Goal: Task Accomplishment & Management: Complete application form

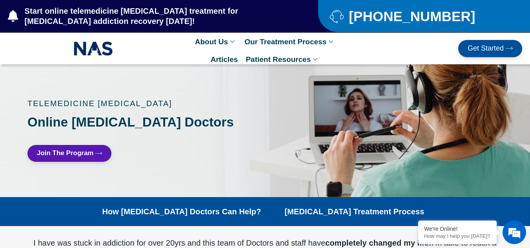
click at [69, 150] on span "Join The Program" at bounding box center [65, 153] width 57 height 7
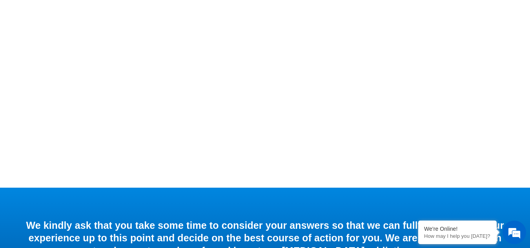
scroll to position [393, 0]
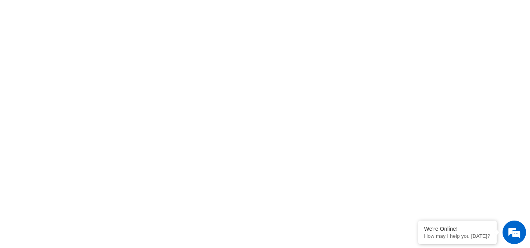
scroll to position [350, 0]
click at [529, 91] on div at bounding box center [265, 85] width 530 height 440
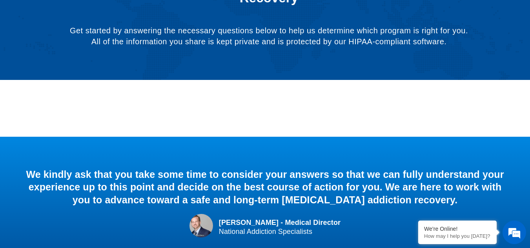
scroll to position [87, 0]
